Goal: Information Seeking & Learning: Learn about a topic

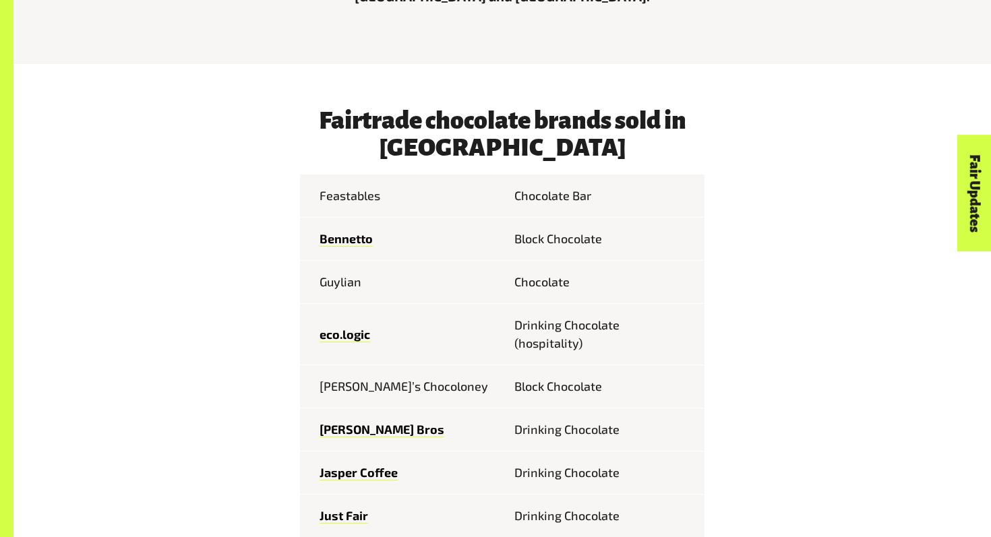
scroll to position [597, 0]
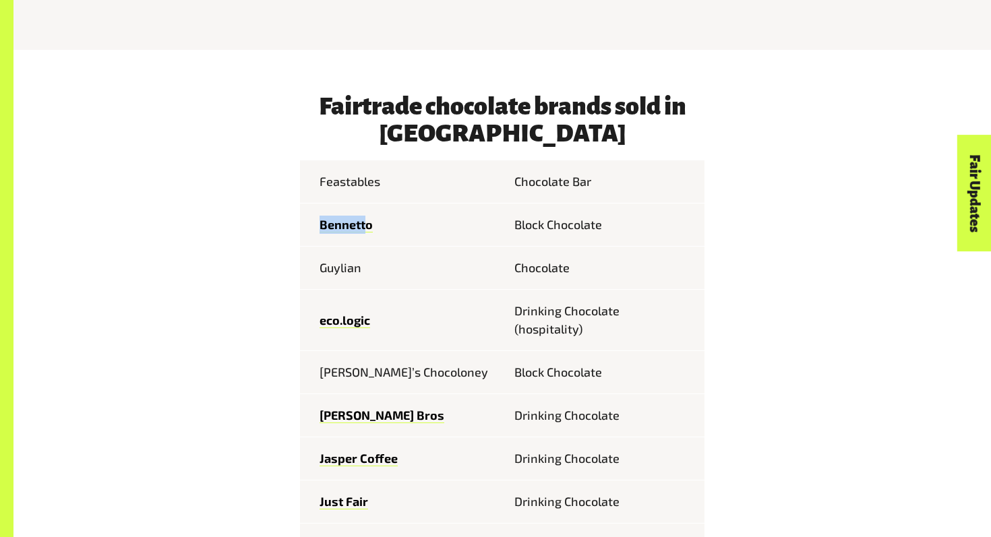
drag, startPoint x: 369, startPoint y: 233, endPoint x: 423, endPoint y: 207, distance: 59.7
click at [423, 207] on td "Bennetto" at bounding box center [401, 225] width 202 height 43
click at [547, 237] on tbody "Feastables Chocolate Bar Bennetto Block Chocolate Guylian Chocolate eco.logic D…" at bounding box center [502, 511] width 404 height 702
drag, startPoint x: 502, startPoint y: 202, endPoint x: 530, endPoint y: 233, distance: 41.5
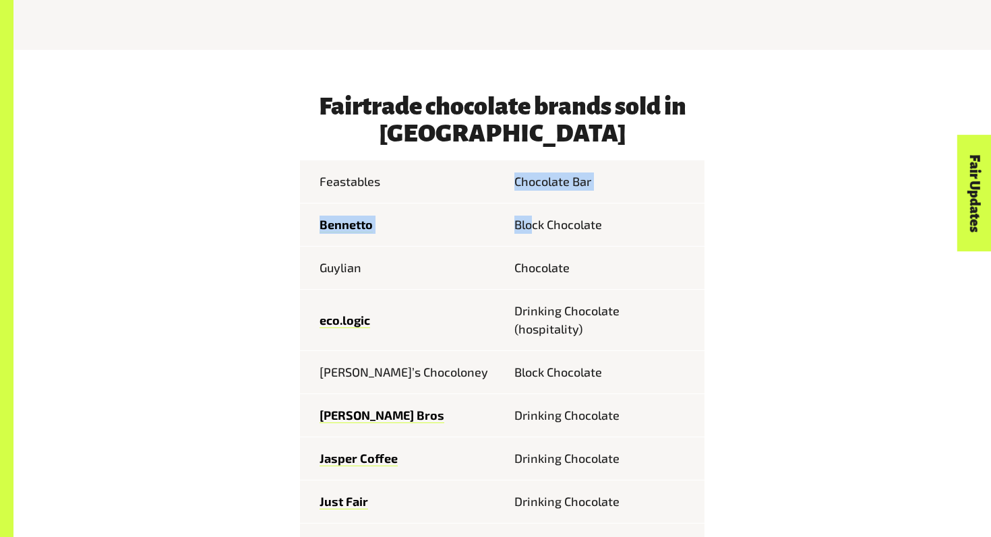
click at [530, 233] on tbody "Feastables Chocolate Bar Bennetto Block Chocolate Guylian Chocolate eco.logic D…" at bounding box center [502, 511] width 404 height 702
click at [530, 233] on td "Block Chocolate" at bounding box center [603, 225] width 202 height 43
drag, startPoint x: 553, startPoint y: 222, endPoint x: 313, endPoint y: 221, distance: 240.7
click at [313, 221] on tr "Bennetto Block Chocolate" at bounding box center [502, 225] width 404 height 43
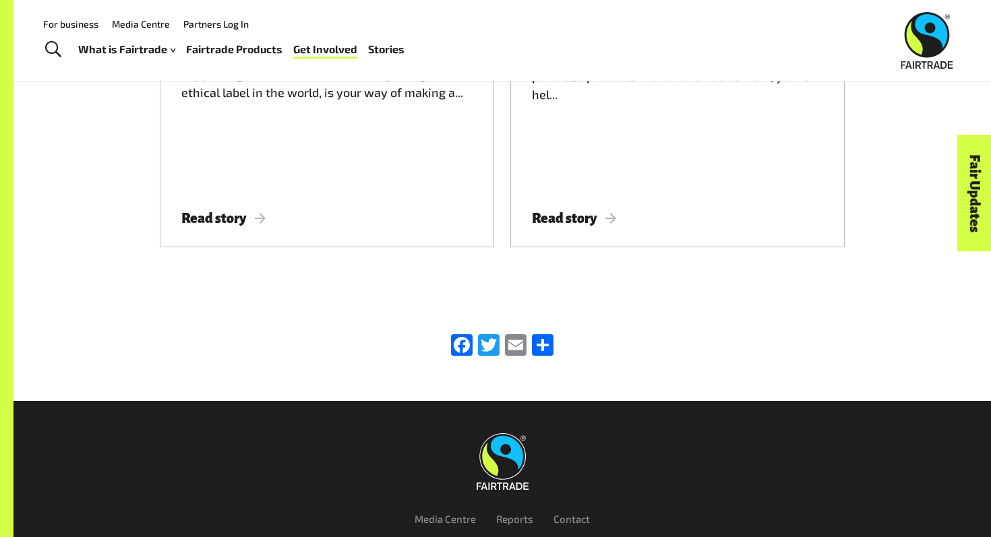
scroll to position [1993, 0]
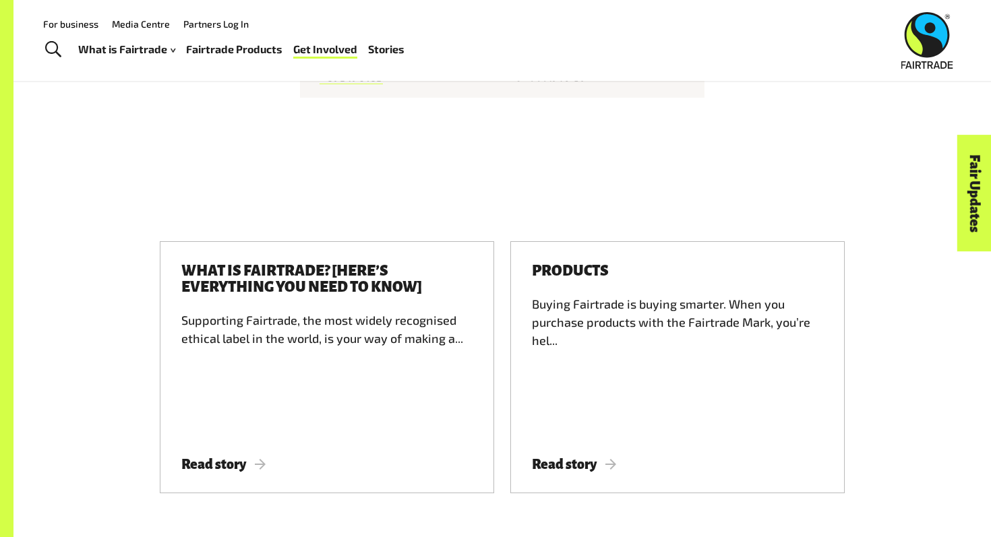
drag, startPoint x: 465, startPoint y: 59, endPoint x: 465, endPoint y: 47, distance: 12.1
click at [465, 60] on div "For business Media Centre Partners Log In What is Fairtrade How Fairtrade works…" at bounding box center [332, 40] width 605 height 52
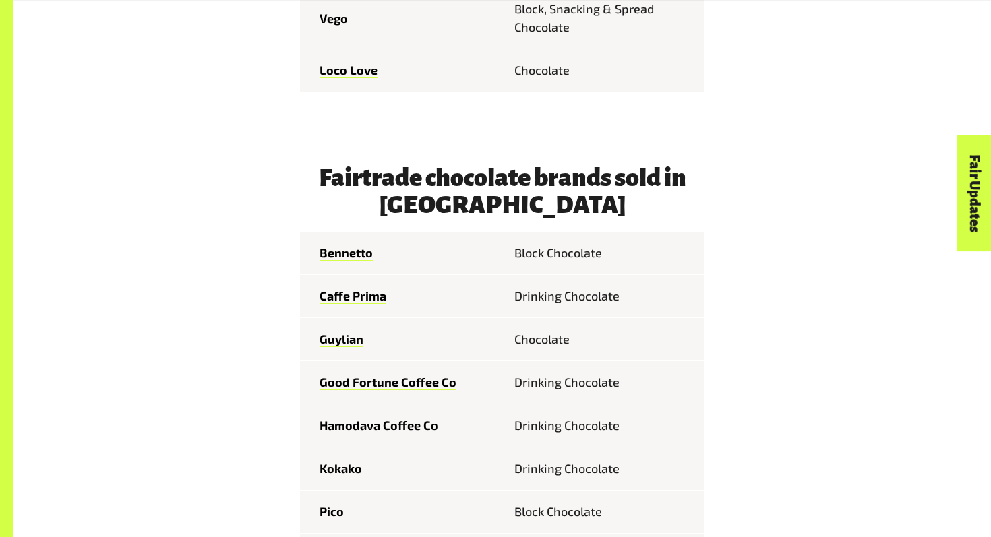
scroll to position [1366, 0]
click at [336, 332] on link "Guylian" at bounding box center [342, 340] width 44 height 16
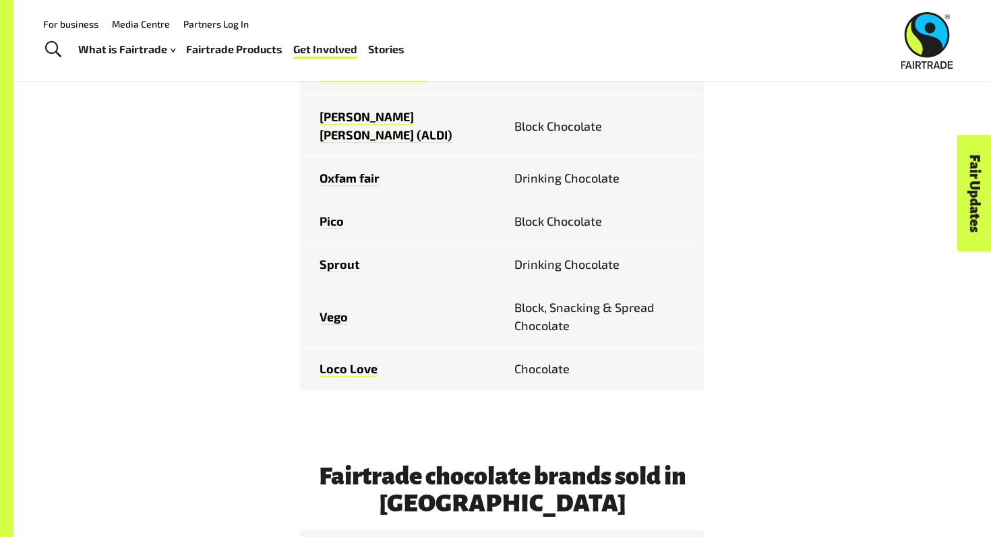
scroll to position [995, 0]
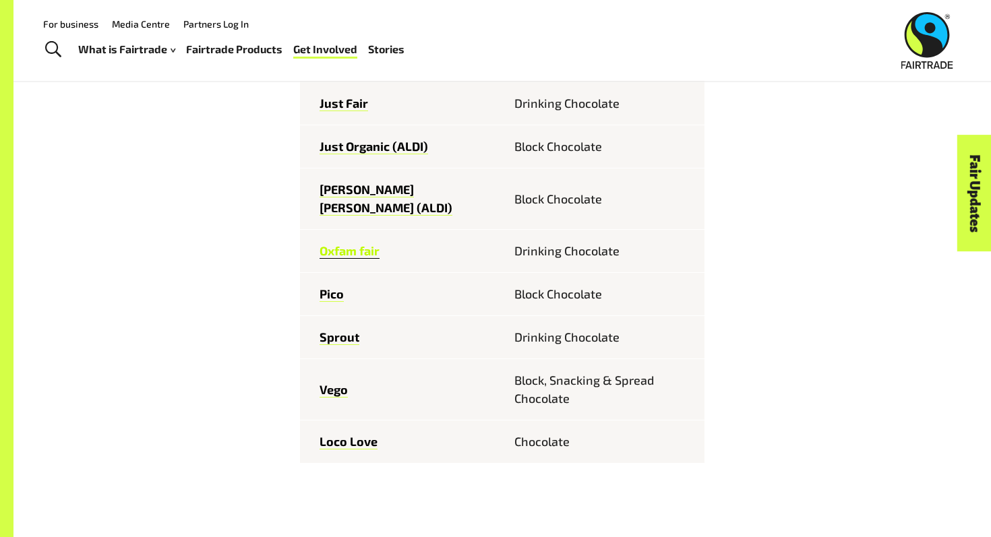
click at [340, 243] on link "Oxfam fair" at bounding box center [350, 251] width 60 height 16
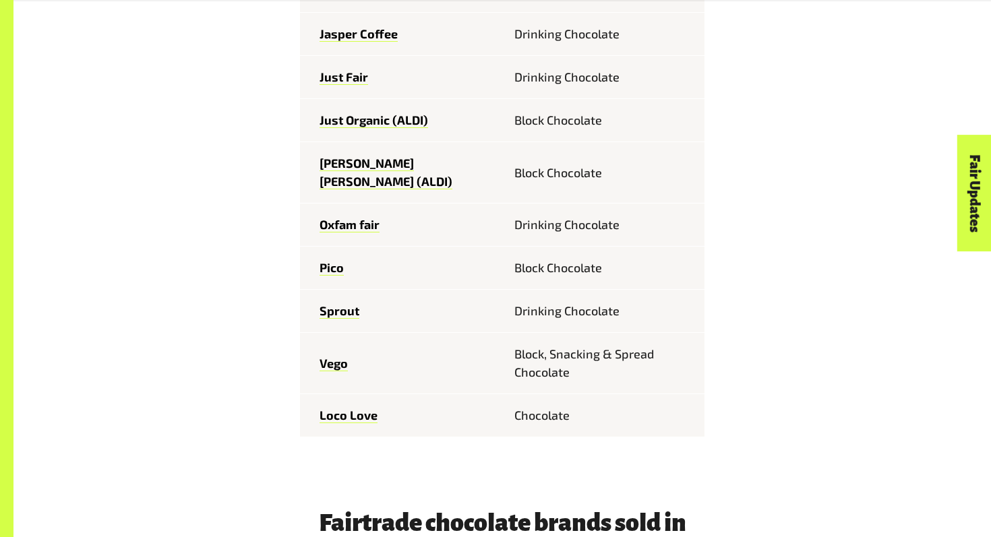
scroll to position [1022, 0]
click at [335, 407] on link "Loco Love" at bounding box center [349, 415] width 58 height 16
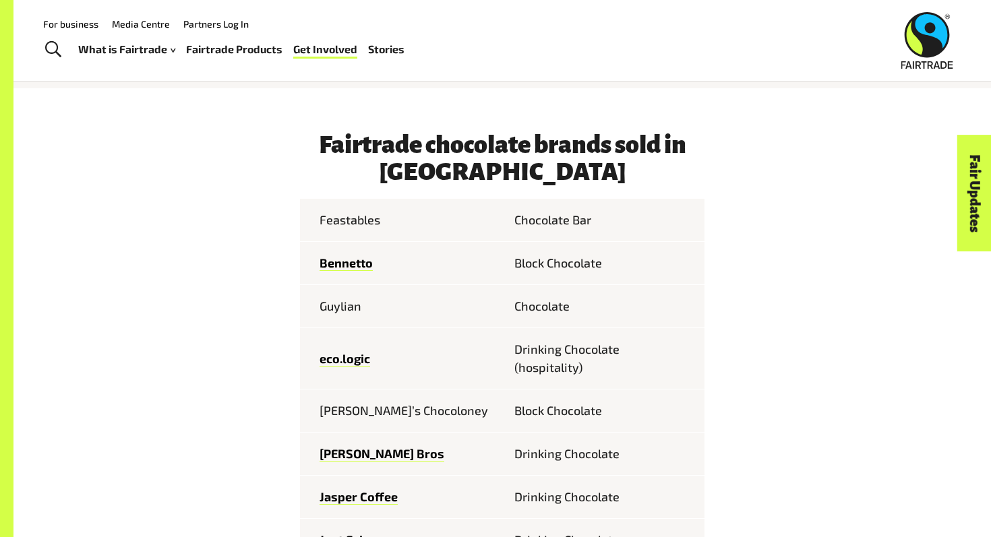
scroll to position [559, 0]
click at [351, 227] on td "Feastables" at bounding box center [401, 219] width 202 height 43
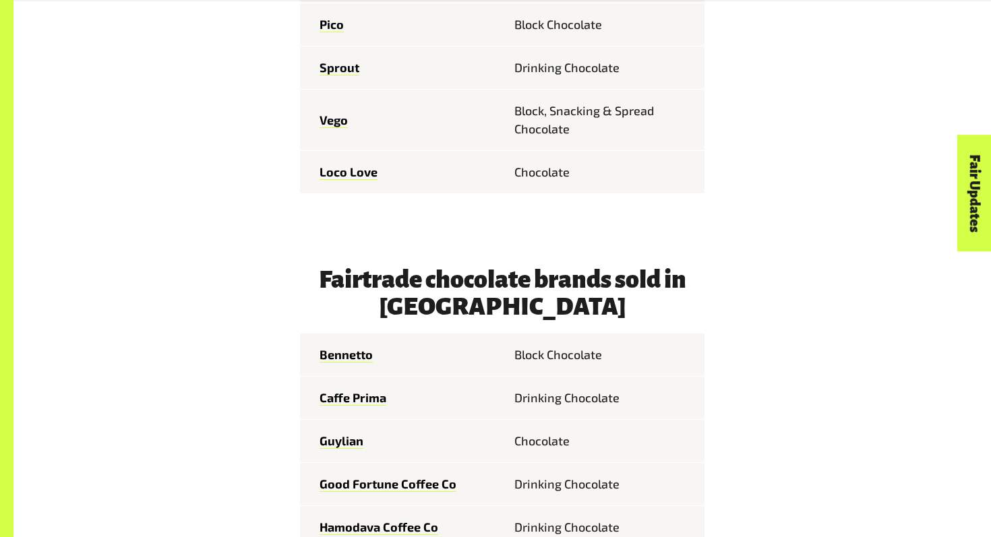
scroll to position [1750, 0]
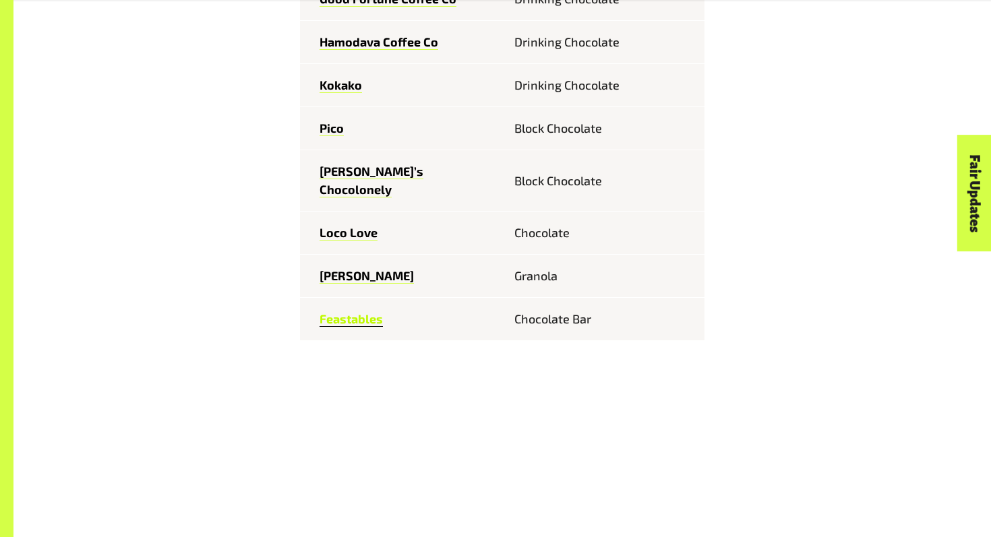
click at [355, 311] on link "Feastables" at bounding box center [351, 319] width 63 height 16
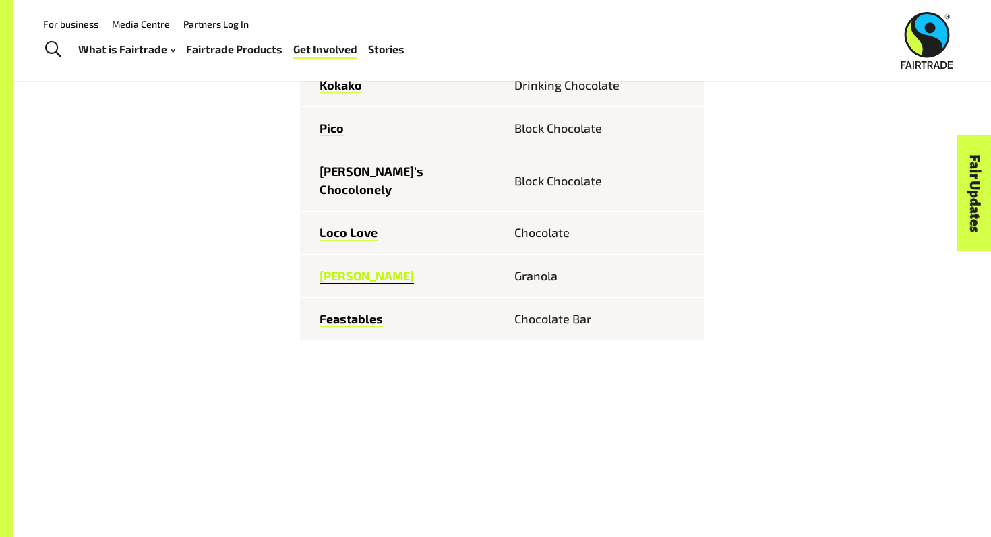
click at [371, 268] on link "[PERSON_NAME]" at bounding box center [367, 276] width 94 height 16
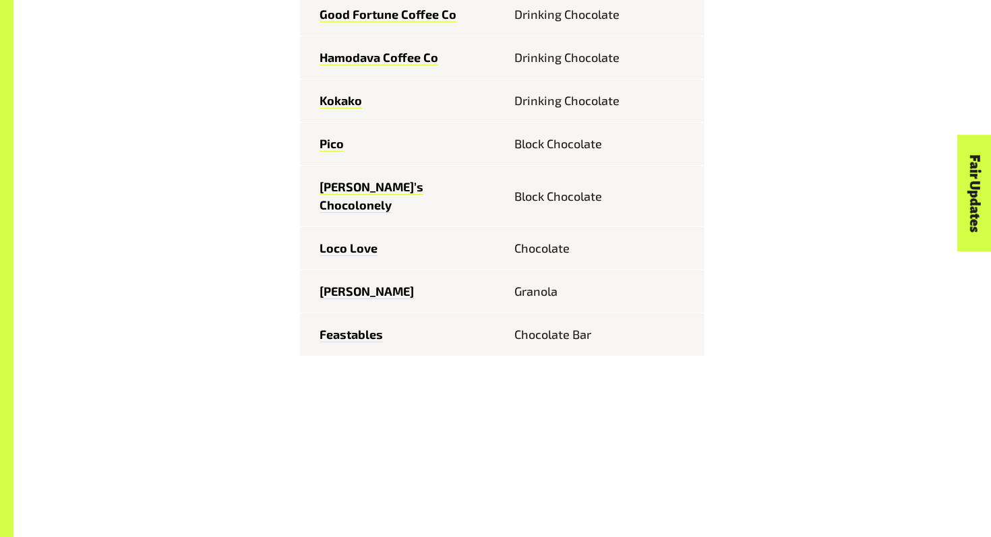
scroll to position [1750, 0]
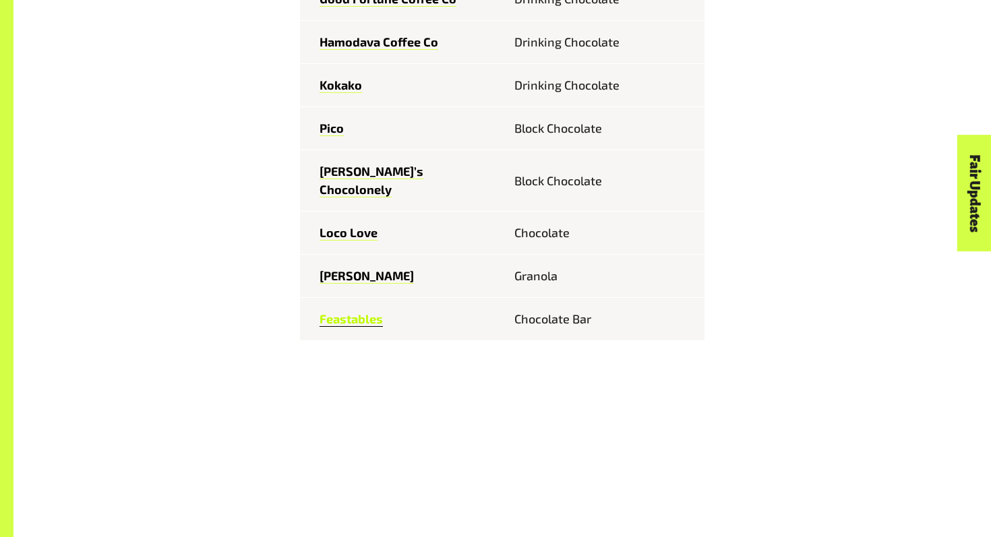
click at [339, 311] on link "Feastables" at bounding box center [351, 319] width 63 height 16
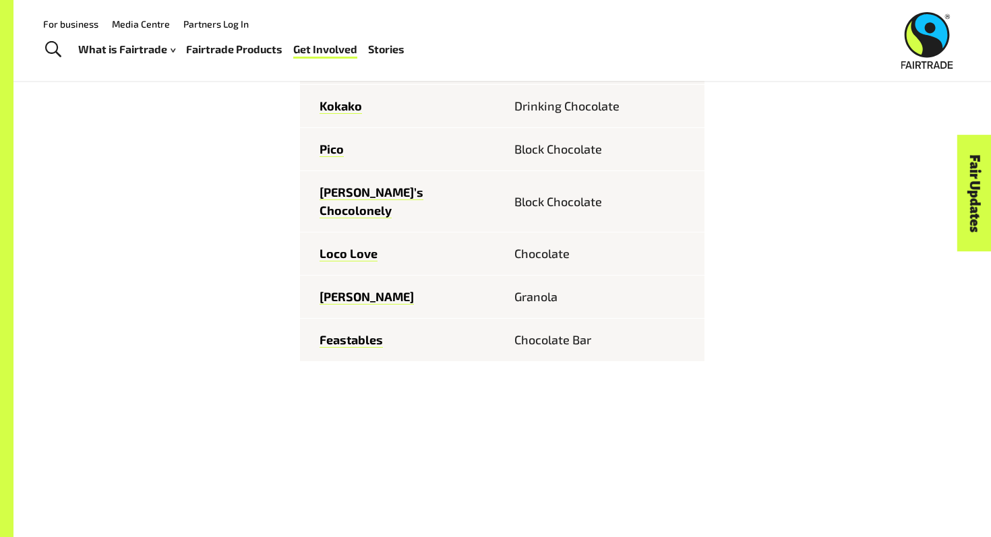
scroll to position [1730, 0]
click at [342, 98] on link "Kokako" at bounding box center [341, 106] width 42 height 16
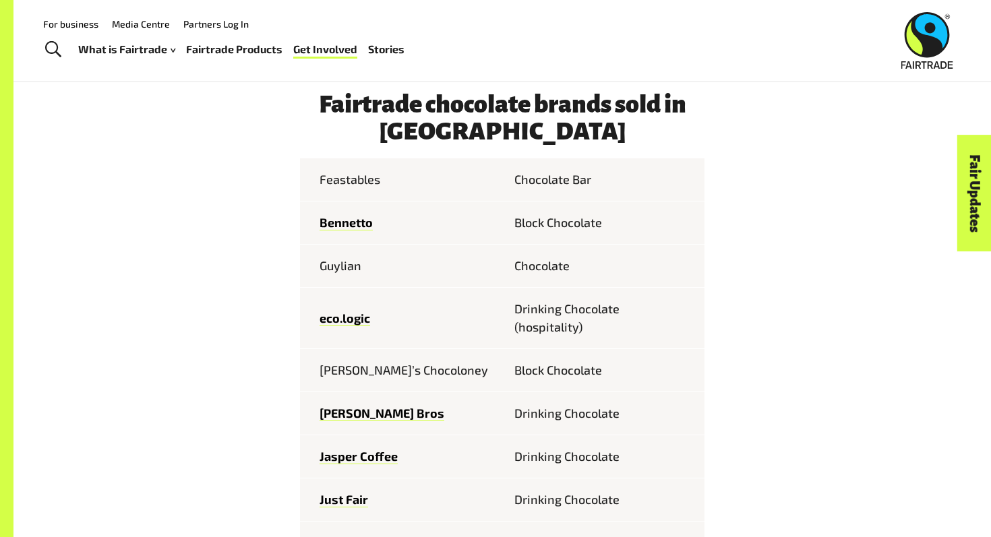
scroll to position [592, 0]
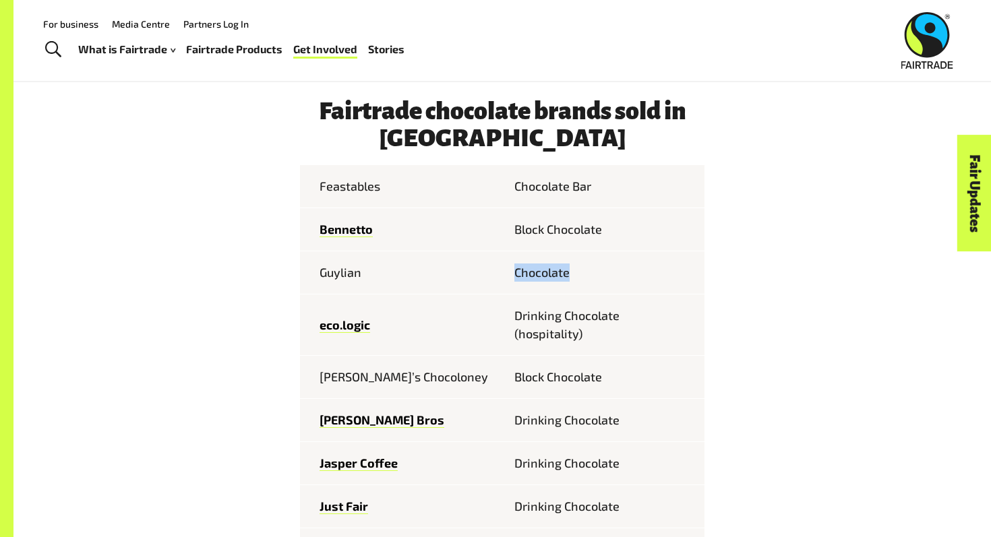
drag, startPoint x: 505, startPoint y: 275, endPoint x: 640, endPoint y: 272, distance: 134.9
click at [642, 275] on td "Chocolate" at bounding box center [603, 272] width 202 height 43
click at [640, 272] on td "Chocolate" at bounding box center [603, 272] width 202 height 43
click at [379, 421] on link "Griffiths Bros" at bounding box center [382, 421] width 125 height 16
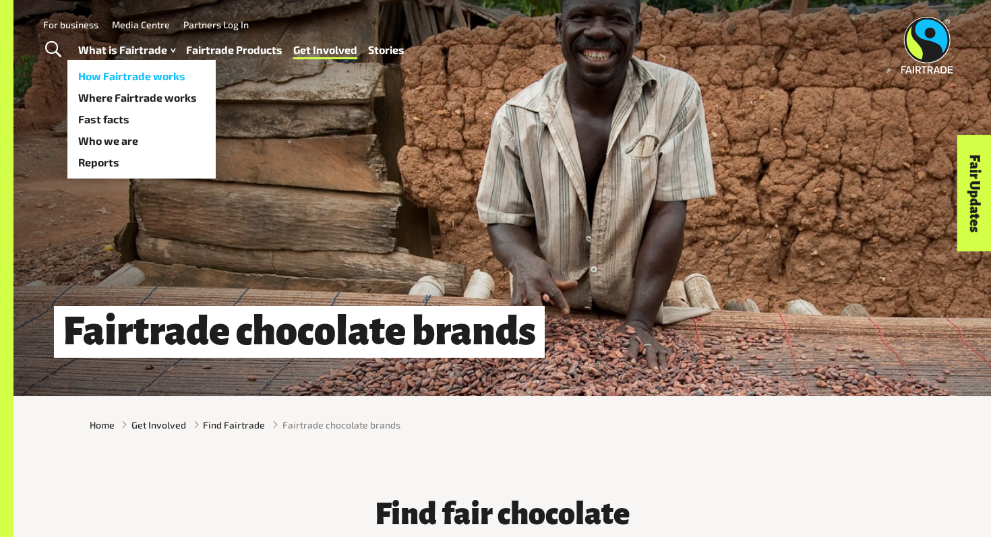
click at [127, 73] on link "How Fairtrade works" at bounding box center [141, 76] width 148 height 22
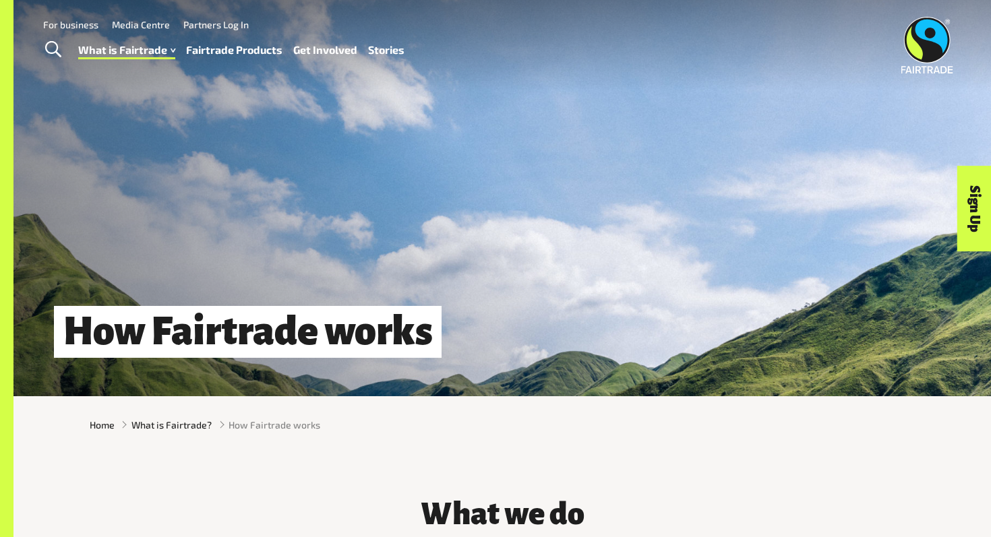
click at [390, 50] on link "Stories" at bounding box center [386, 50] width 36 height 20
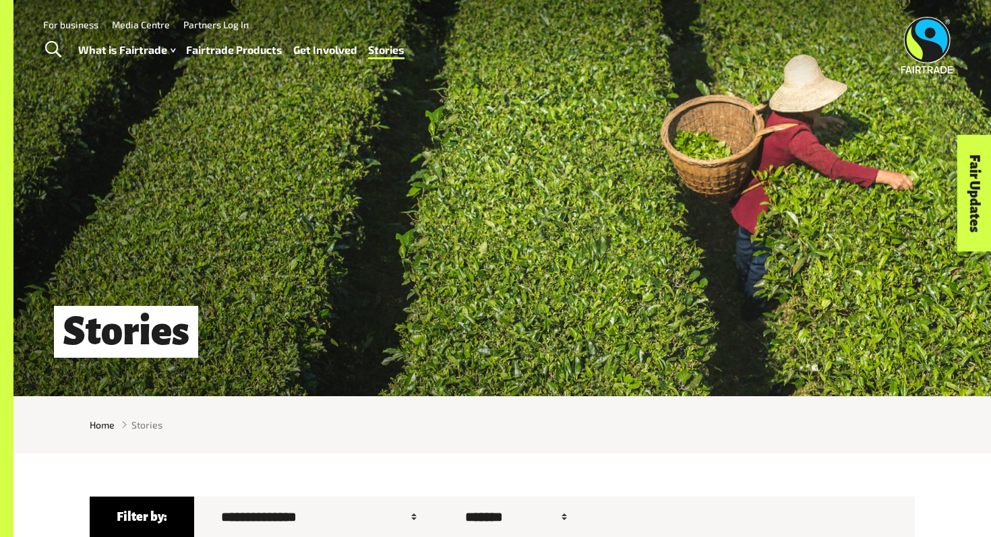
click at [270, 51] on link "Fairtrade Products" at bounding box center [234, 50] width 96 height 20
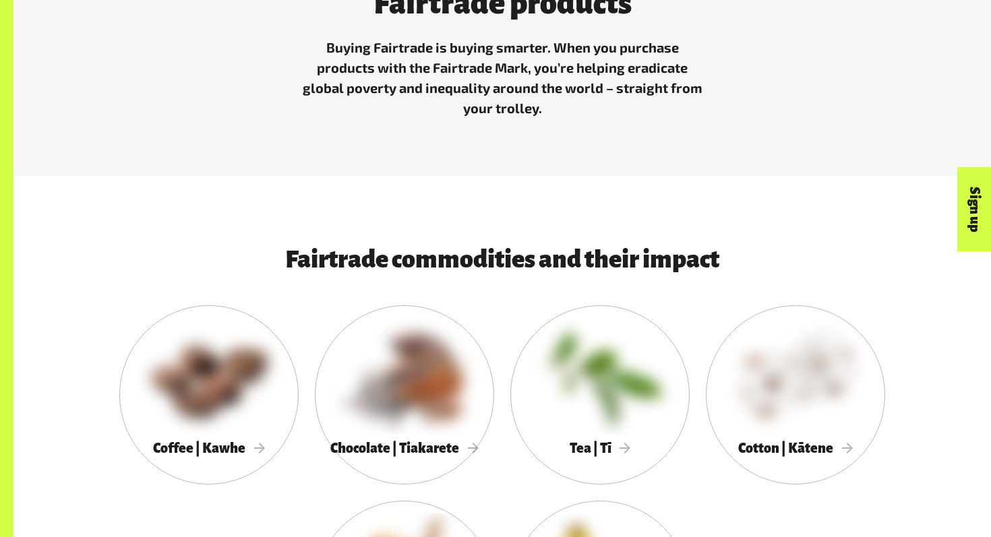
scroll to position [723, 0]
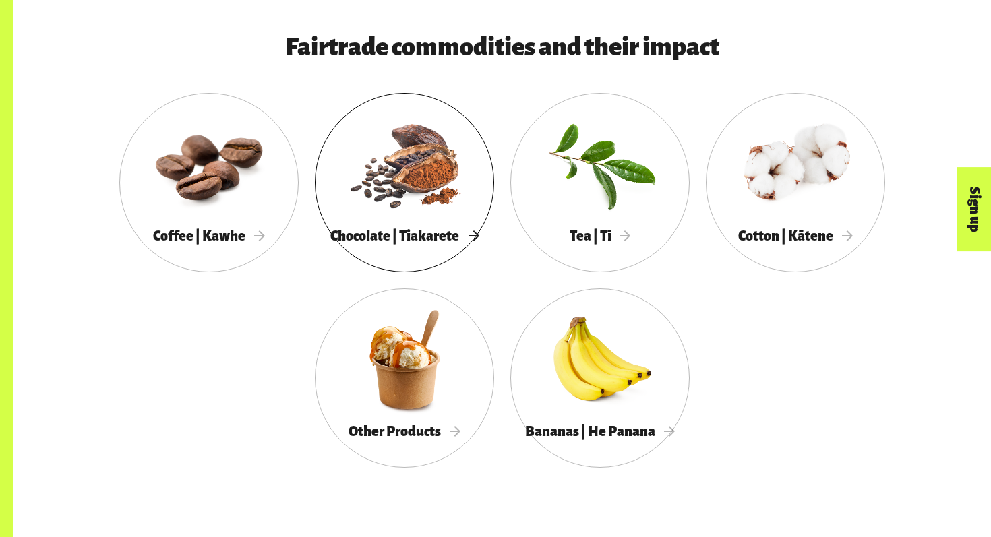
click at [411, 235] on span "Chocolate | Tiakarete" at bounding box center [404, 236] width 148 height 15
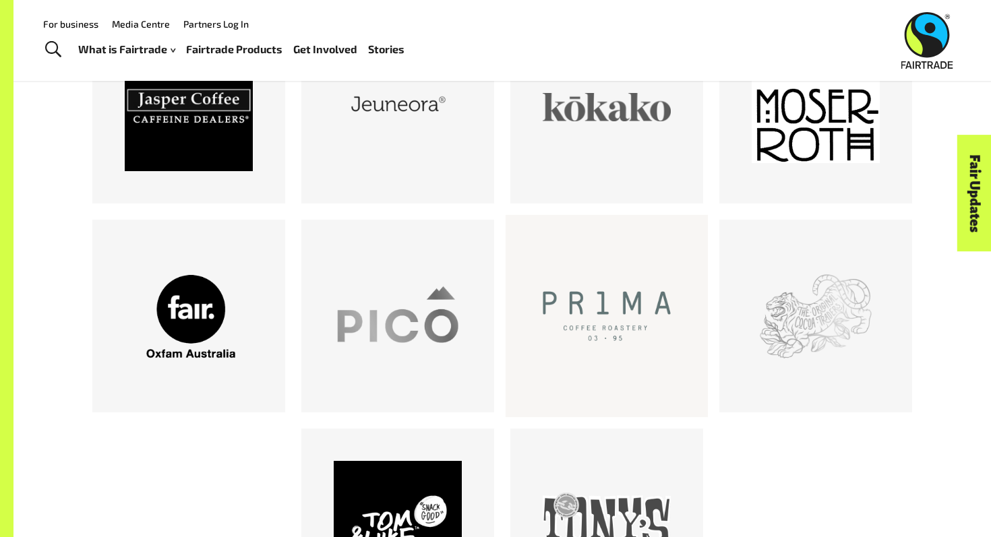
scroll to position [1010, 0]
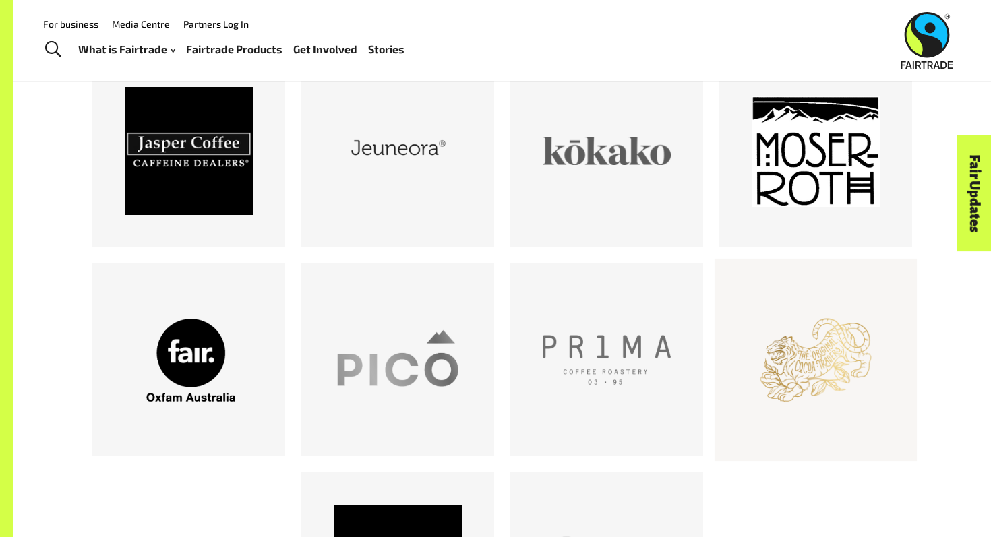
click at [818, 327] on div at bounding box center [816, 360] width 128 height 128
